Goal: Check status: Check status

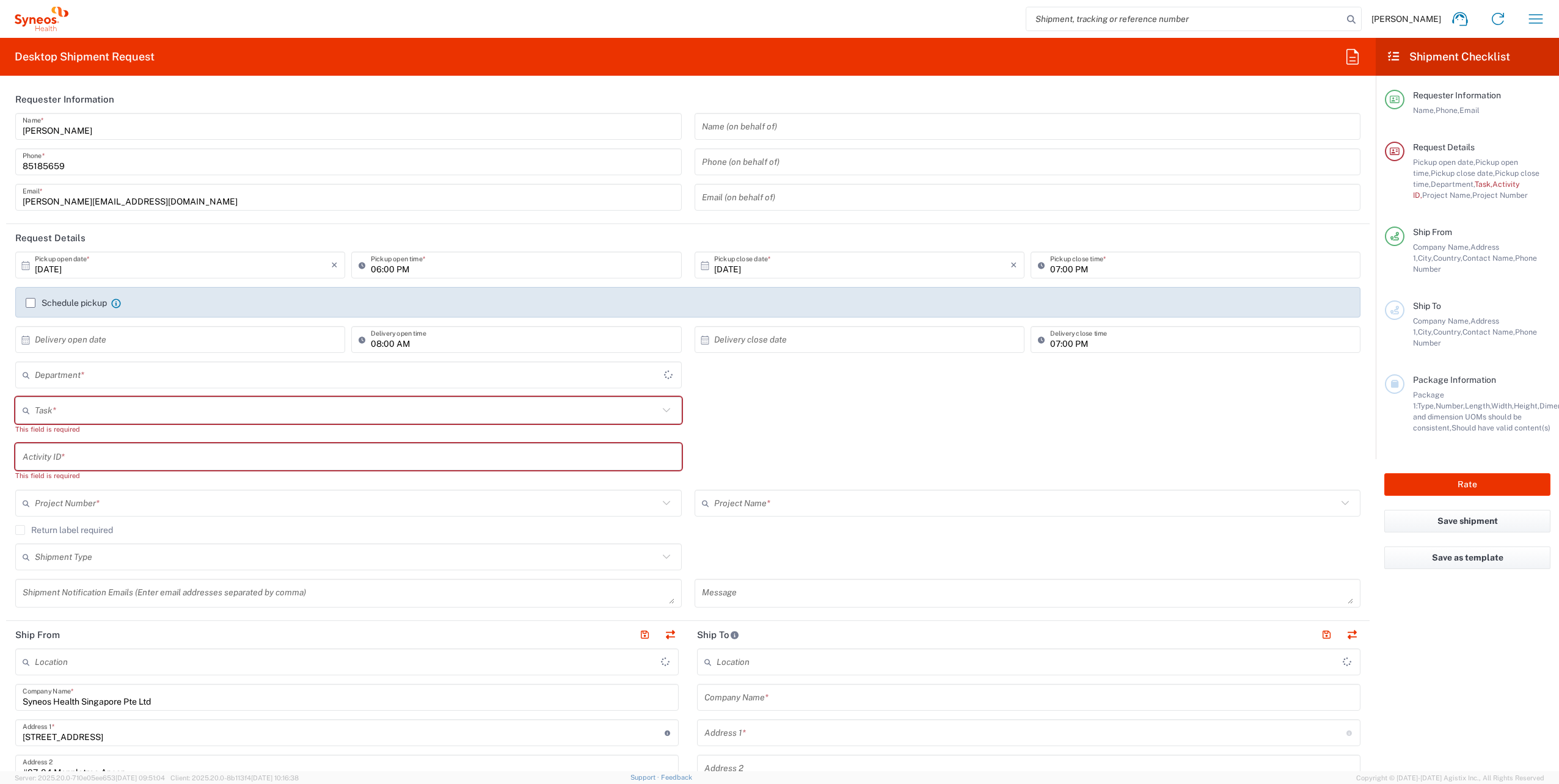
type input "4510"
type input "[GEOGRAPHIC_DATA]"
click at [1227, 20] on input "search" at bounding box center [1185, 18] width 317 height 23
paste input "SYN772741069"
type input "SYN772741069"
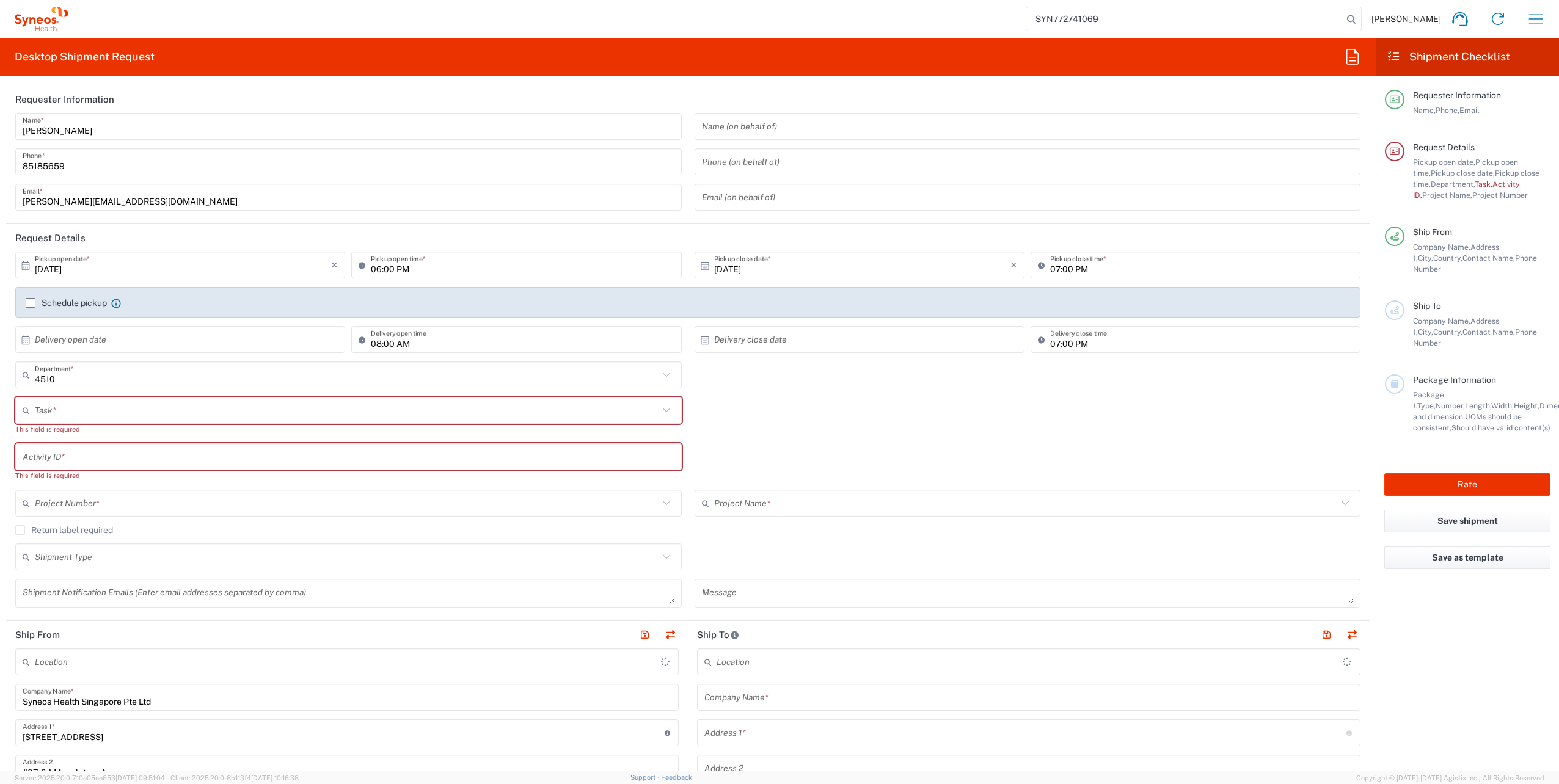
type input "Syneos Health Singapore PteLtd"
type input "SYN772741069"
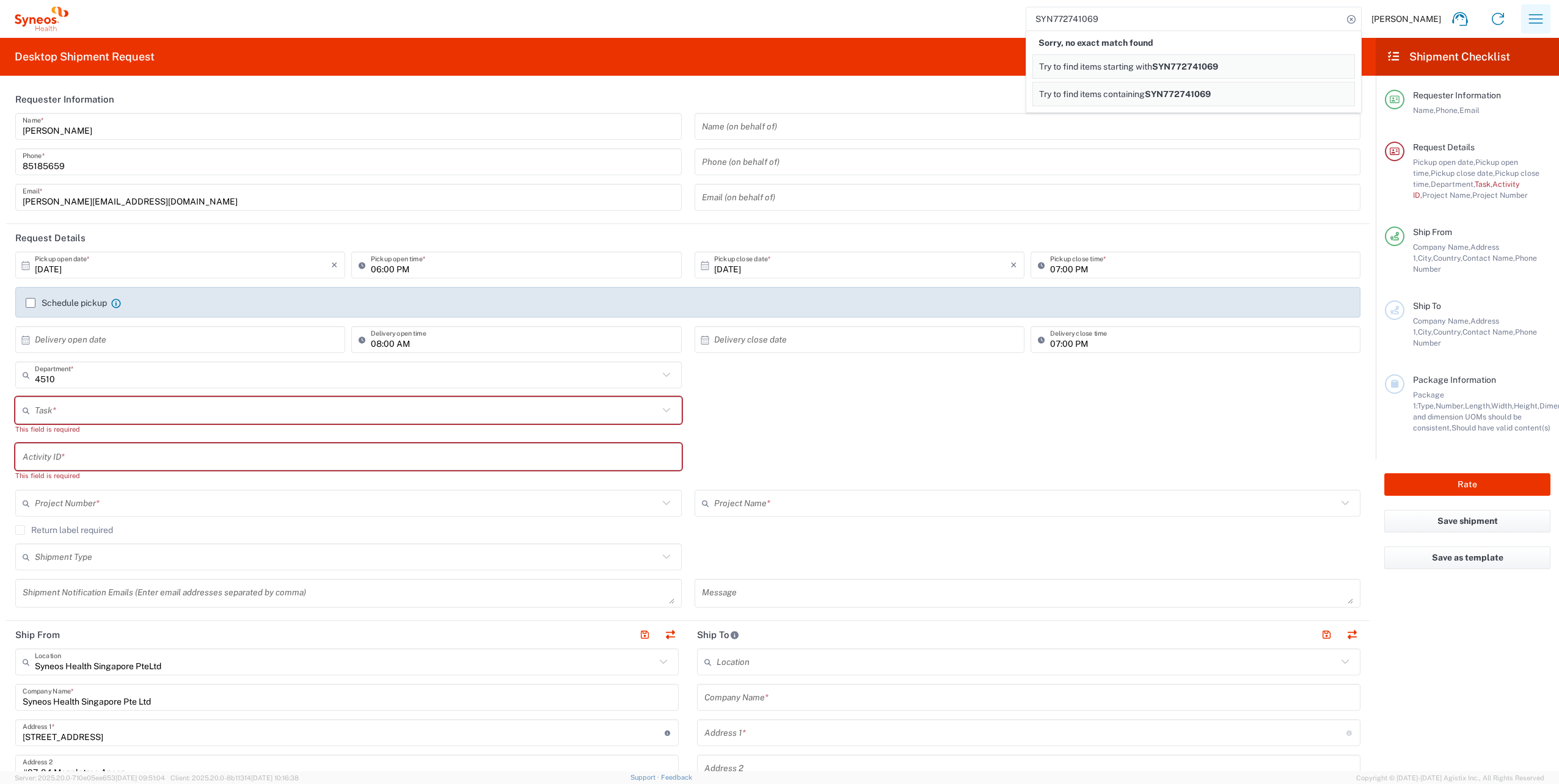
click at [1537, 11] on icon "button" at bounding box center [1536, 19] width 20 height 20
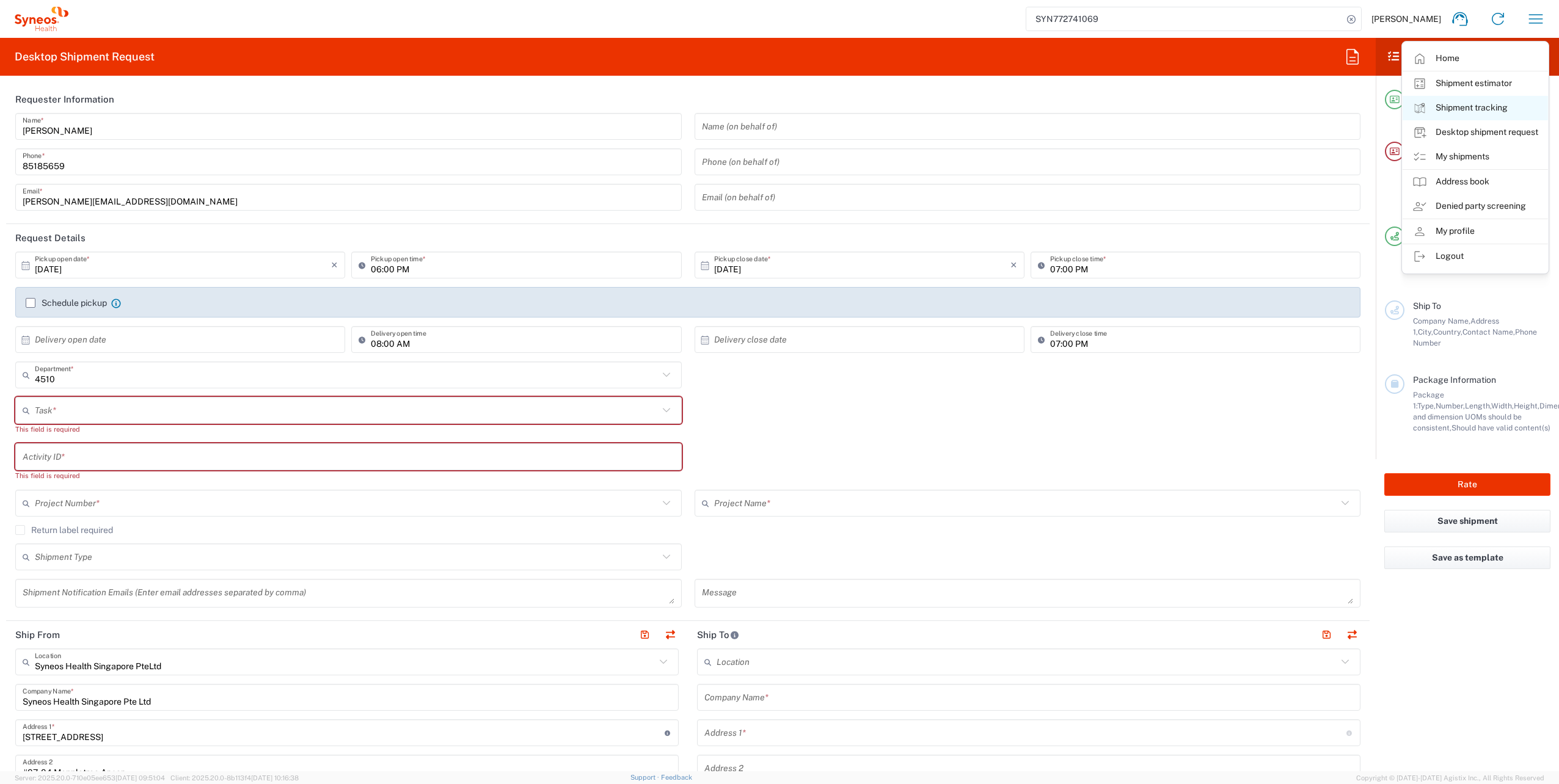
click at [1453, 111] on link "Shipment tracking" at bounding box center [1475, 108] width 146 height 24
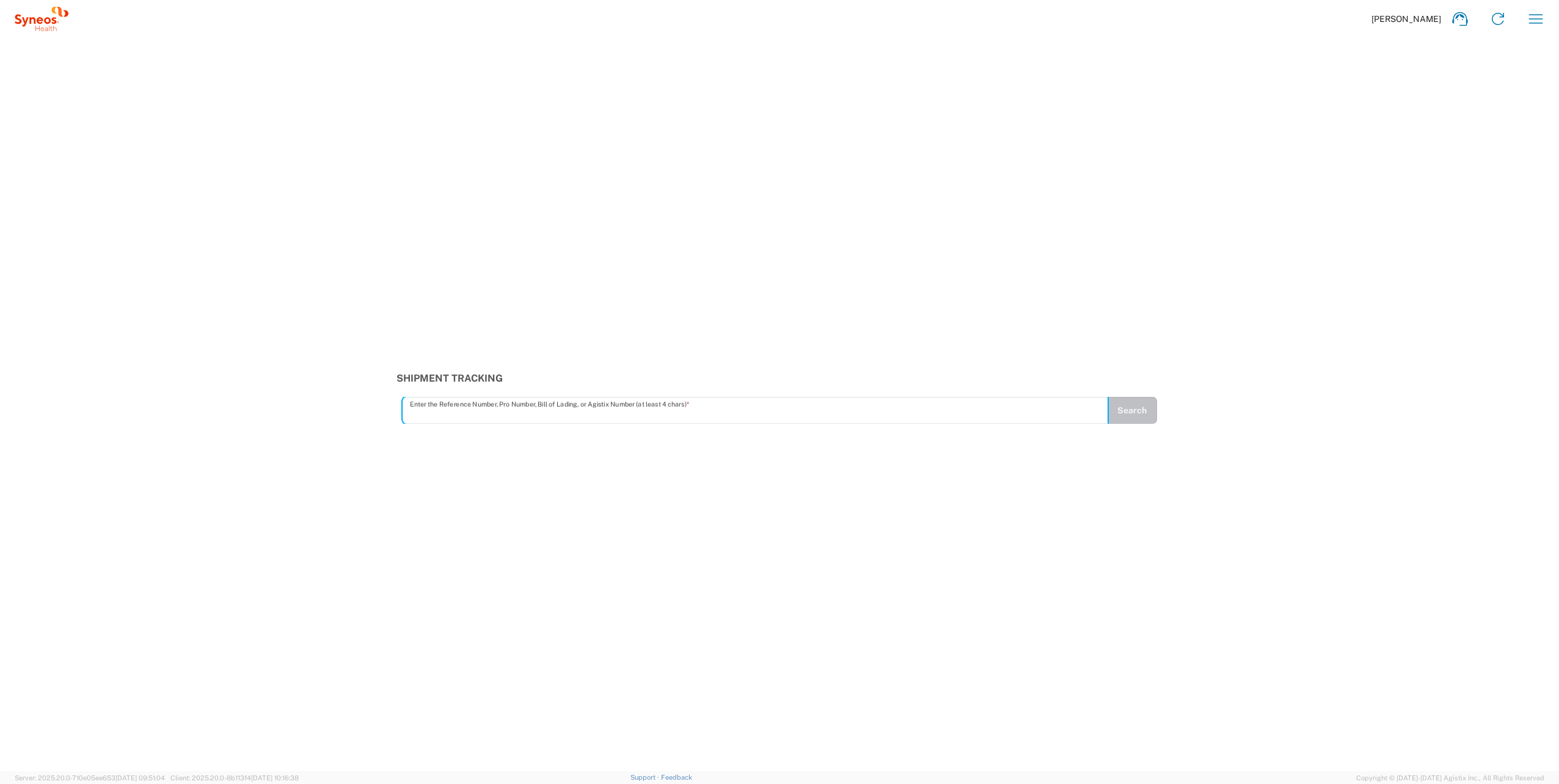
click at [802, 409] on input "text" at bounding box center [755, 411] width 691 height 22
type input "SYN772741069"
click at [1124, 405] on button "Search" at bounding box center [1132, 410] width 50 height 27
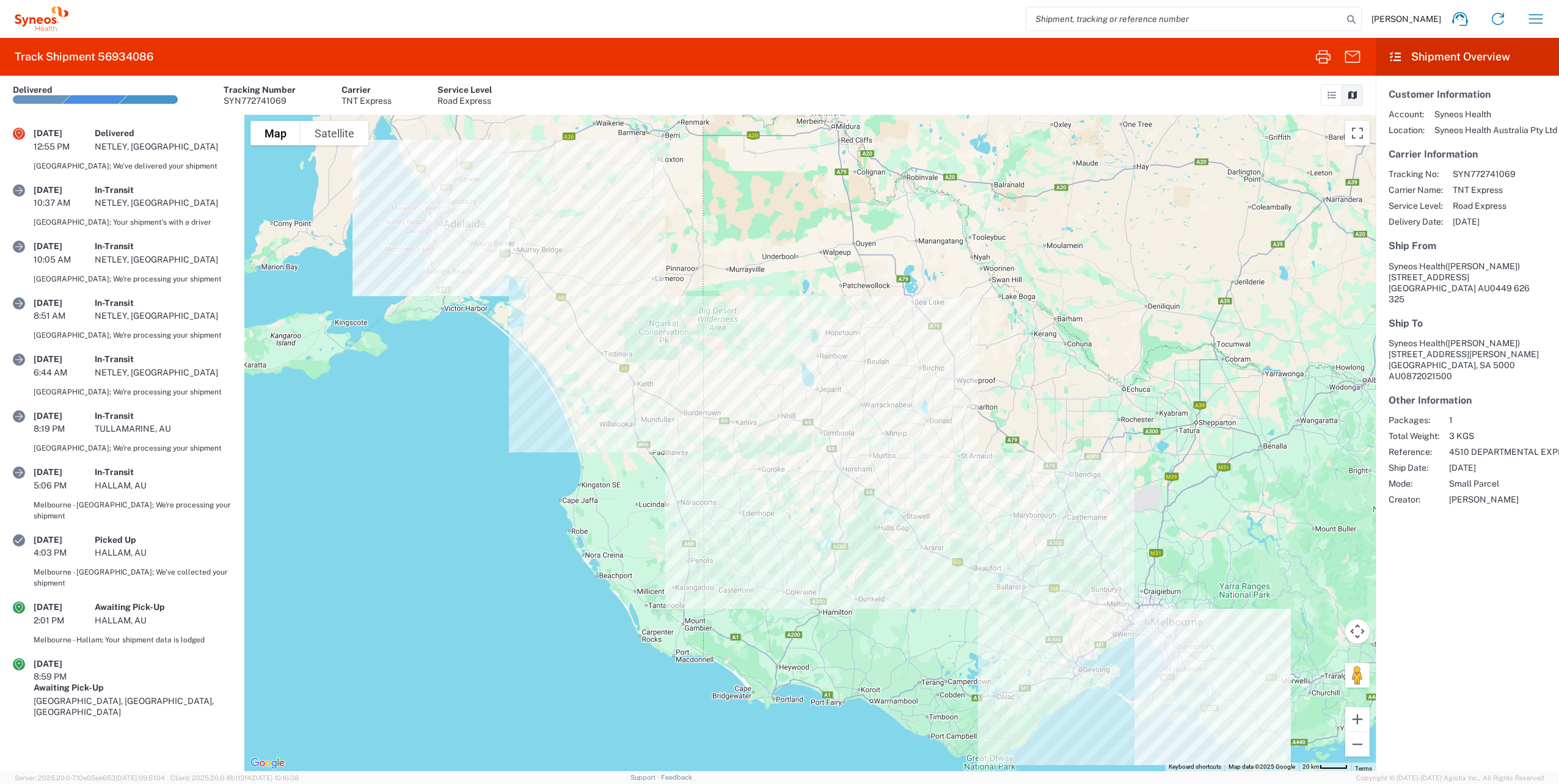
click at [66, 147] on div "12:55 PM" at bounding box center [64, 147] width 61 height 11
